Goal: Transaction & Acquisition: Subscribe to service/newsletter

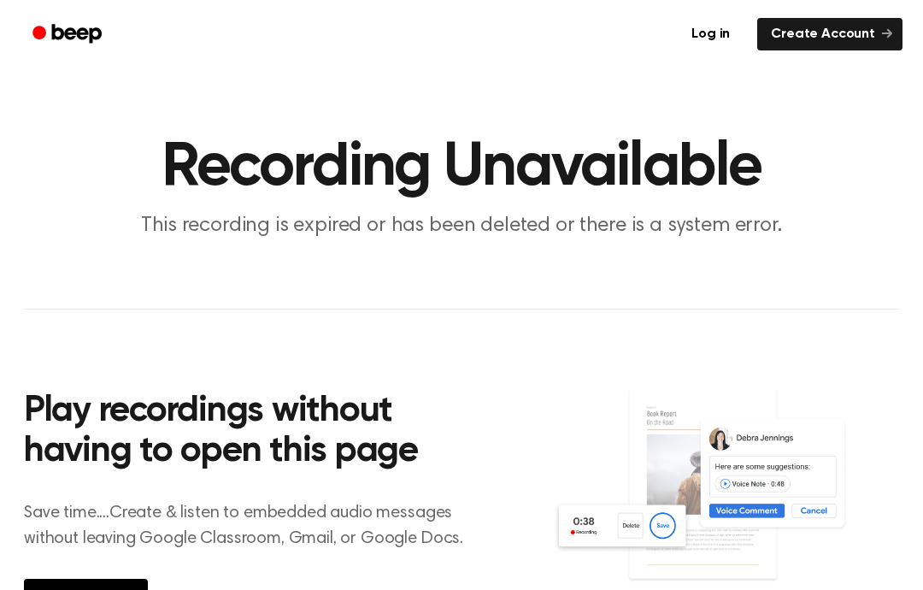
click at [335, 472] on div "Play recordings without having to open this page Save time....Create & listen t…" at bounding box center [288, 501] width 529 height 302
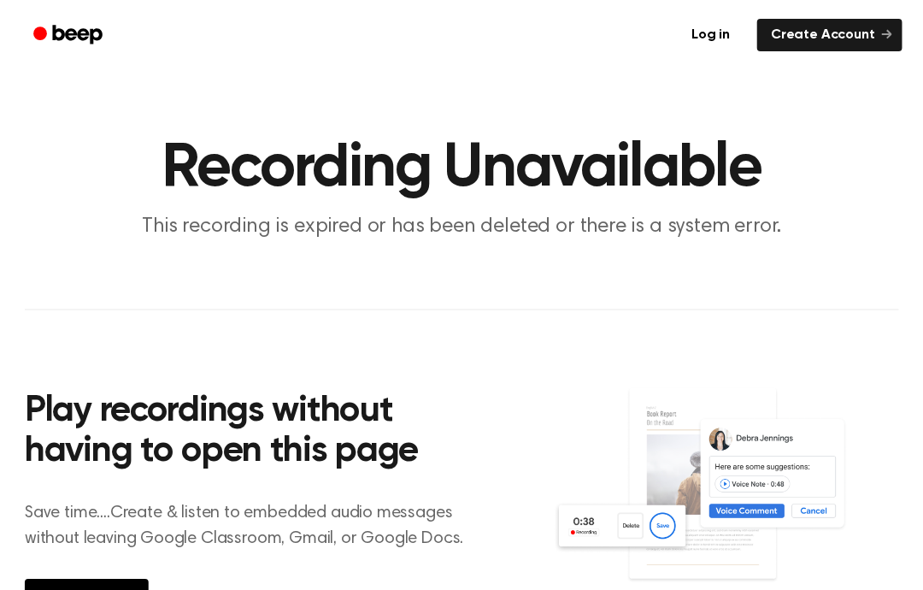
scroll to position [1, 0]
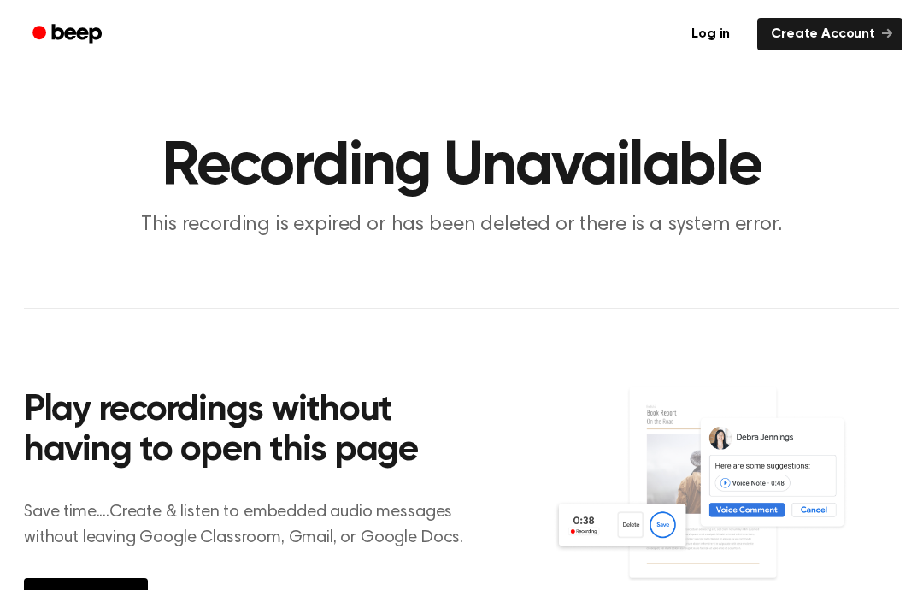
click at [324, 423] on h2 "Play recordings without having to open this page" at bounding box center [254, 431] width 461 height 81
click at [716, 49] on link "Log in" at bounding box center [710, 34] width 73 height 39
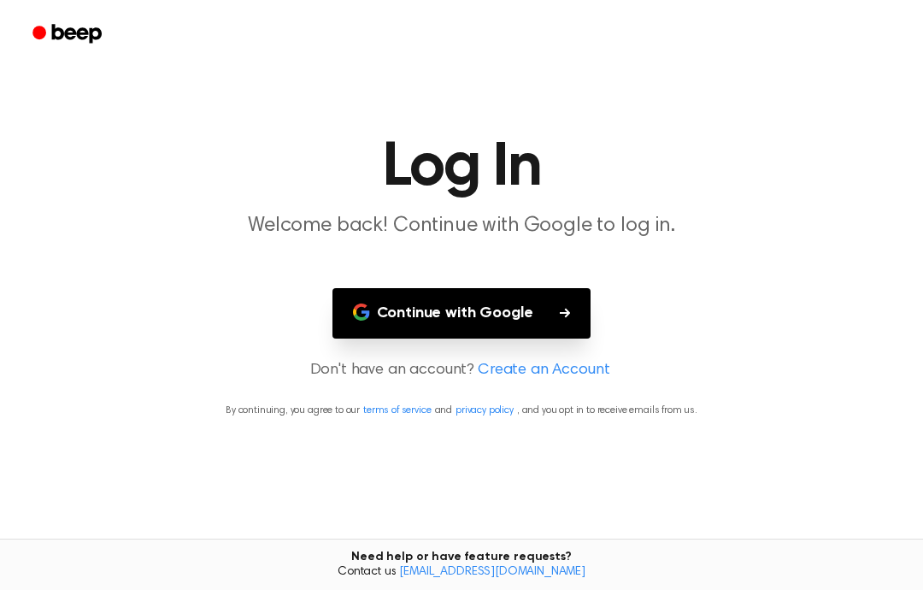
click at [716, 49] on div at bounding box center [462, 34] width 882 height 68
click at [380, 304] on button "Continue with Google" at bounding box center [461, 313] width 259 height 50
click at [440, 367] on p "Don't have an account? Create an Account" at bounding box center [462, 370] width 882 height 23
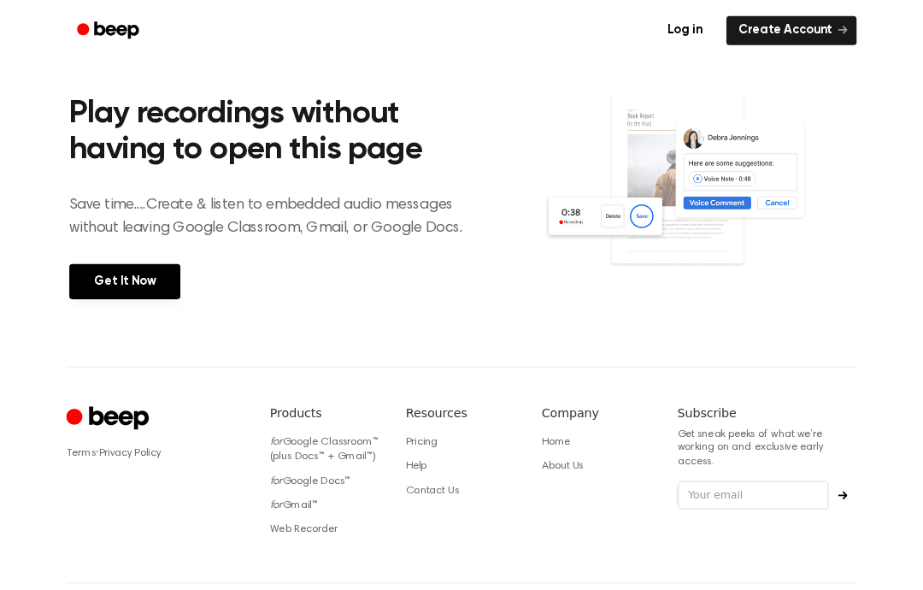
scroll to position [352, 0]
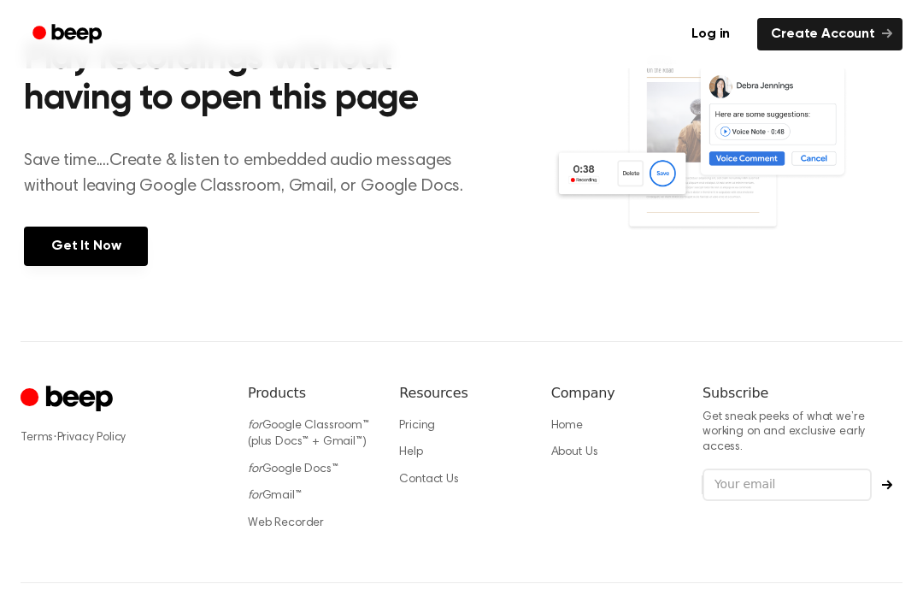
click at [110, 176] on p "Save time....Create & listen to embedded audio messages without leaving Google …" at bounding box center [254, 173] width 461 height 51
click at [91, 241] on link "Get It Now" at bounding box center [86, 246] width 124 height 39
